Goal: Information Seeking & Learning: Learn about a topic

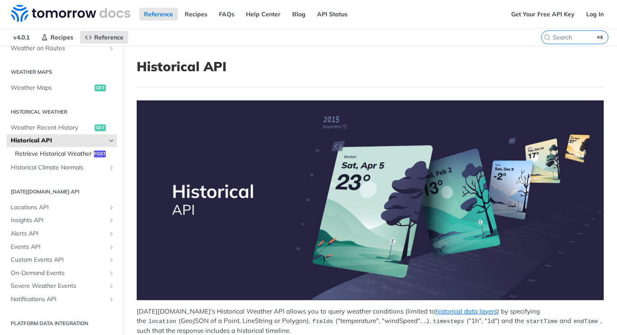
click at [75, 153] on span "Retrieve Historical Weather" at bounding box center [53, 154] width 77 height 9
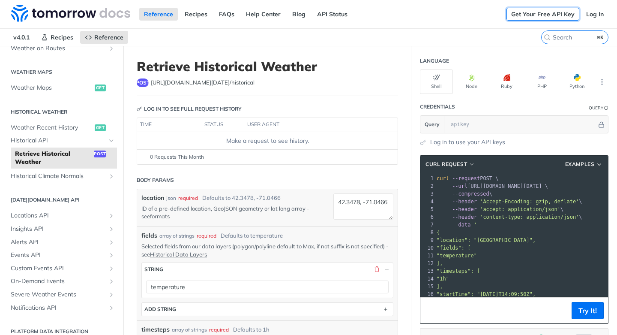
click at [547, 19] on link "Get Your Free API Key" at bounding box center [543, 14] width 73 height 13
click at [535, 11] on link "Get Your Free API Key" at bounding box center [543, 14] width 73 height 13
click at [595, 13] on link "Log In" at bounding box center [595, 14] width 27 height 13
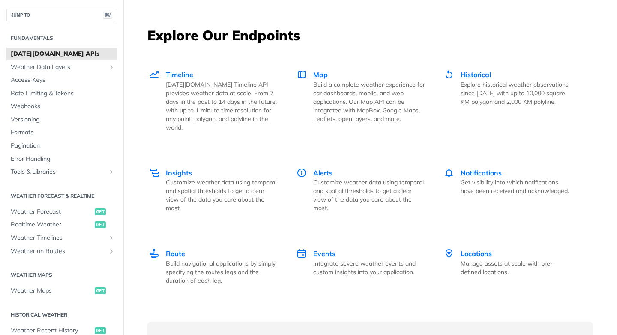
scroll to position [1180, 0]
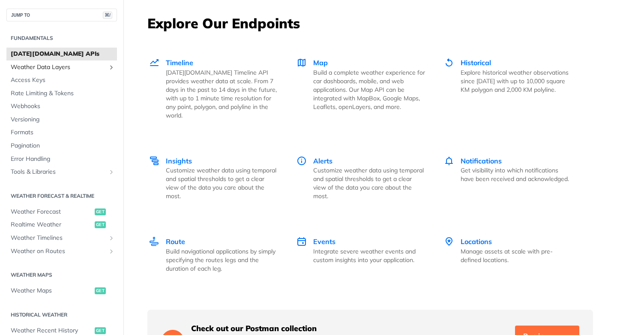
click at [71, 69] on span "Weather Data Layers" at bounding box center [58, 67] width 95 height 9
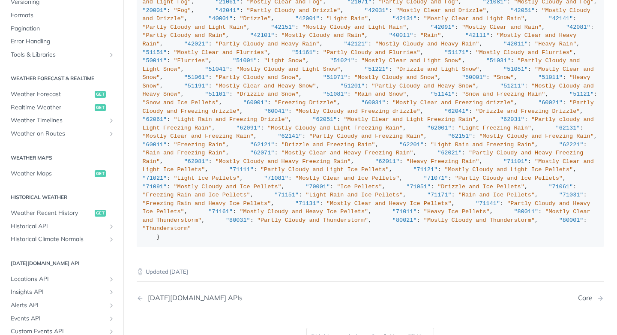
scroll to position [348, 0]
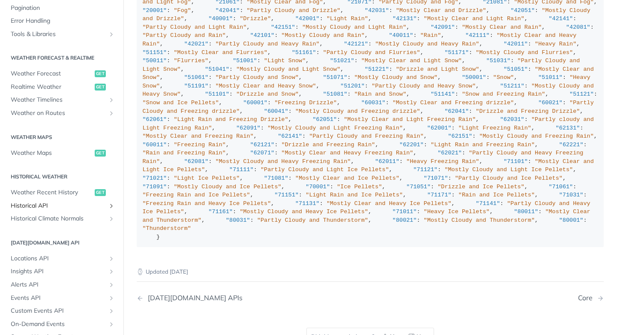
click at [48, 208] on span "Historical API" at bounding box center [58, 205] width 95 height 9
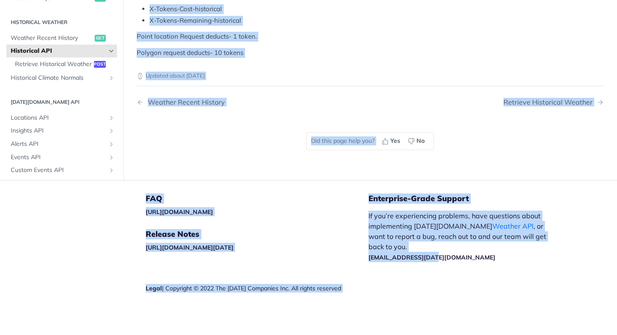
scroll to position [477, 0]
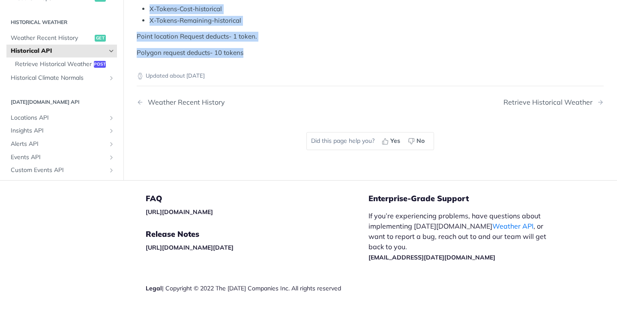
drag, startPoint x: 136, startPoint y: 57, endPoint x: 396, endPoint y: 130, distance: 270.1
copy div "Tomorrow.io's Historical Weather API allows you to query weather conditions (li…"
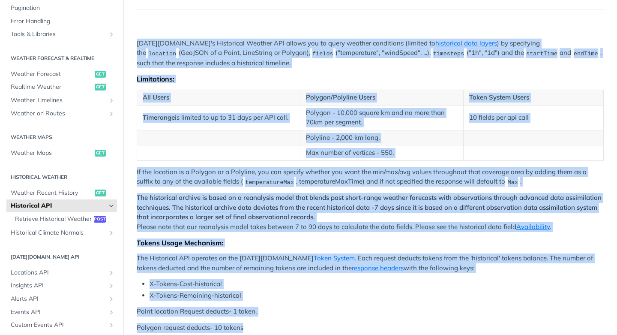
scroll to position [0, 0]
